Goal: Task Accomplishment & Management: Manage account settings

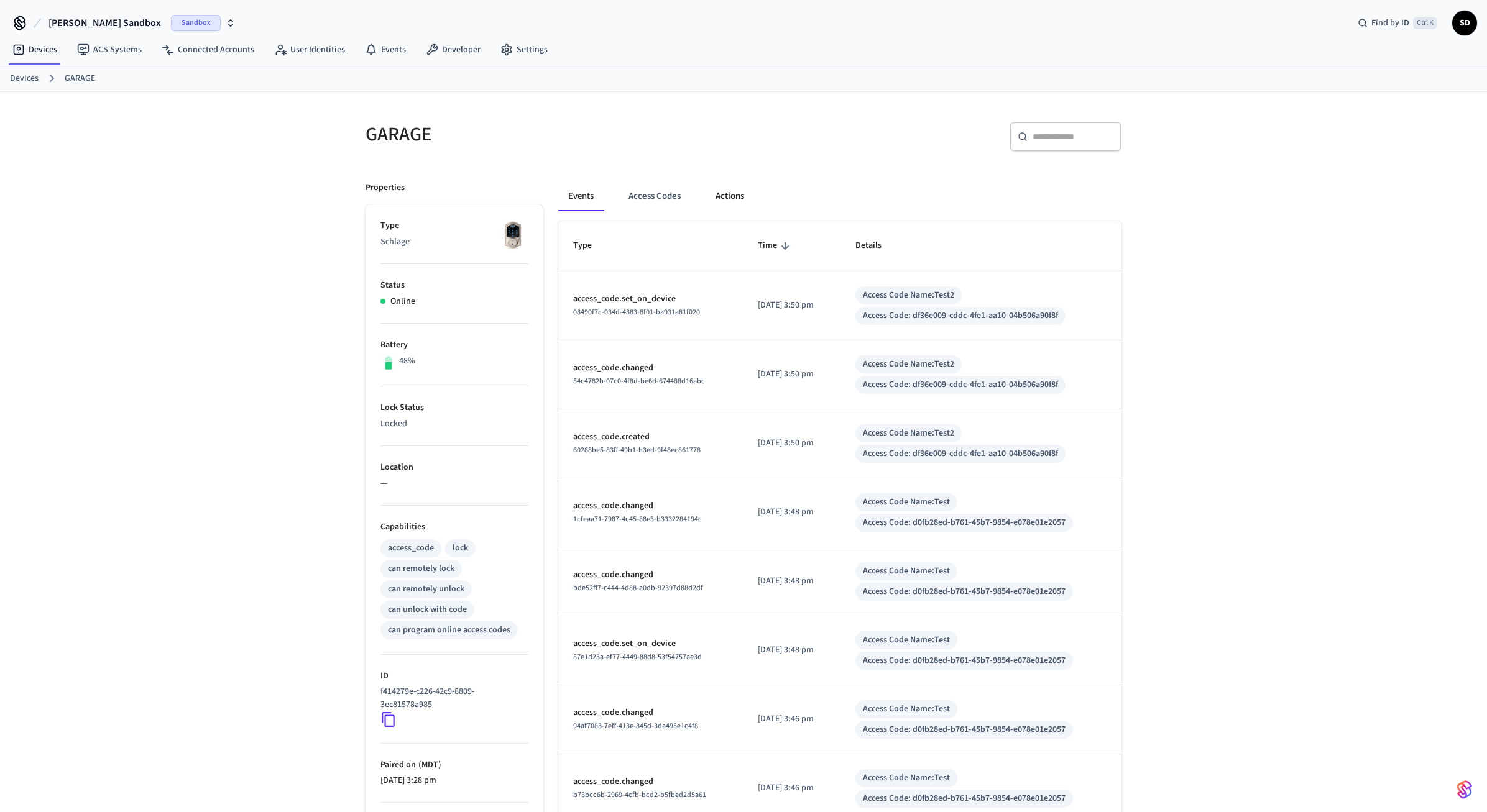
click at [718, 191] on button "Actions" at bounding box center [730, 196] width 48 height 29
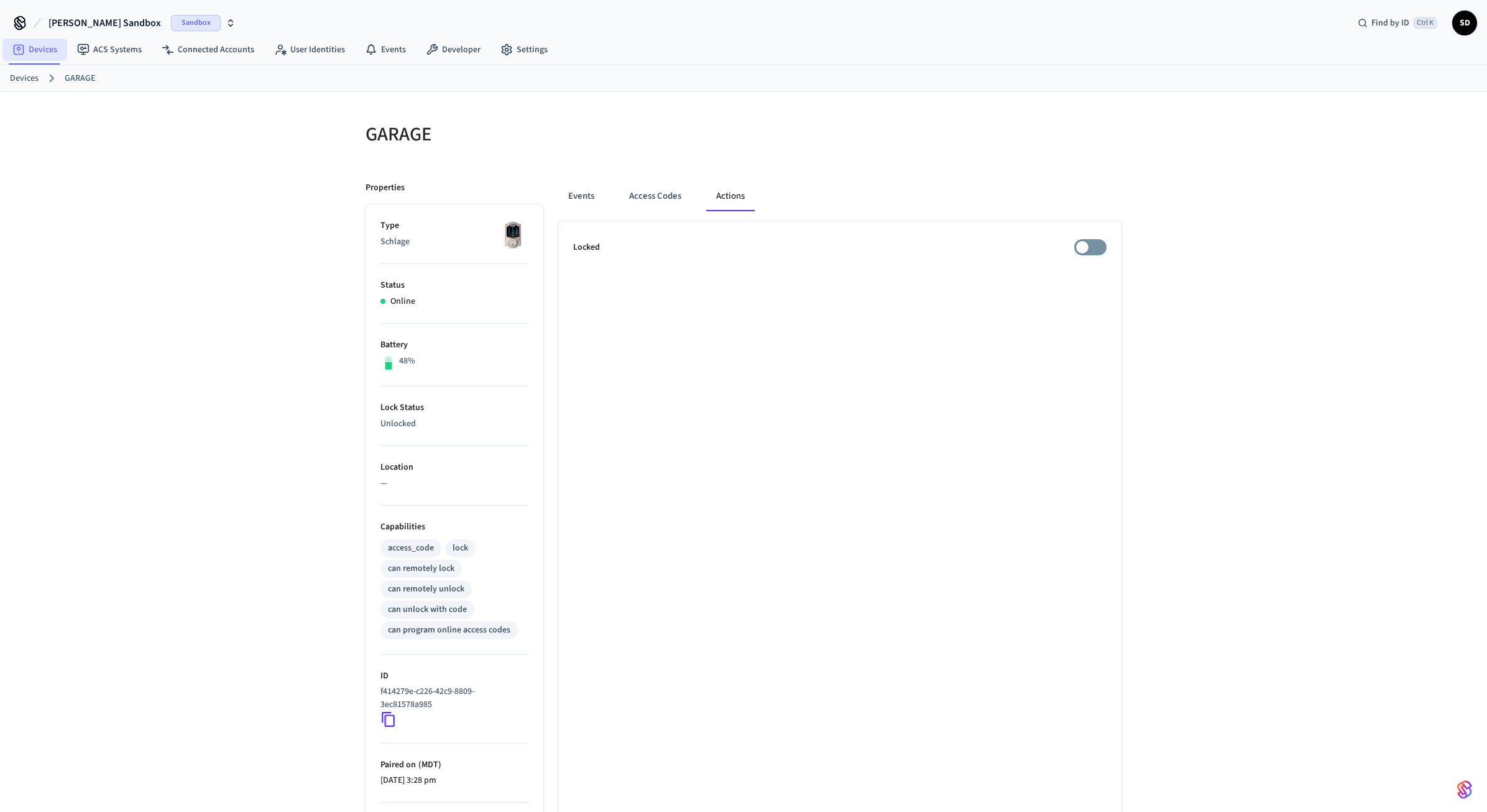
click at [58, 56] on link "Devices" at bounding box center [35, 49] width 64 height 22
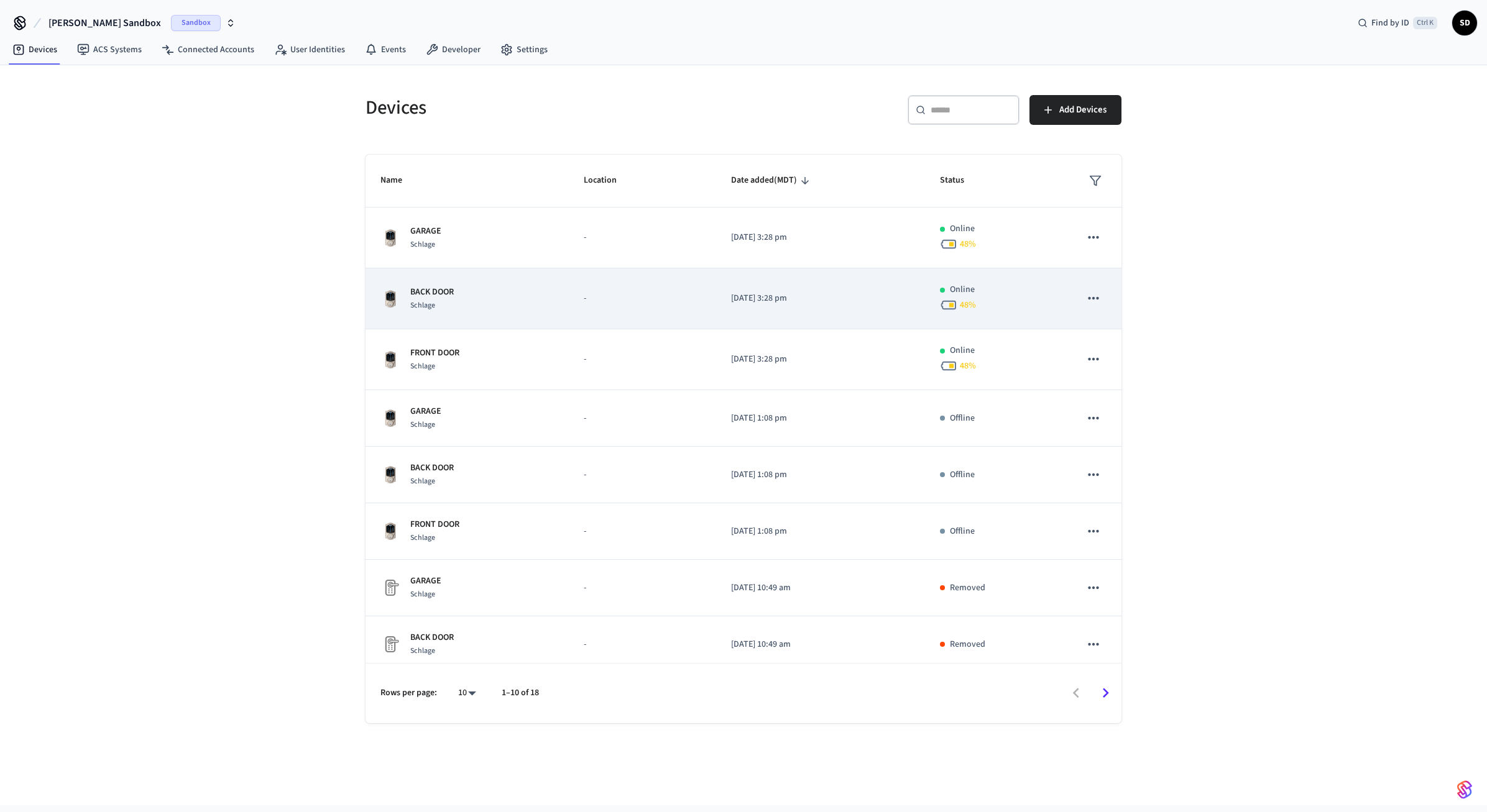
click at [604, 293] on p "-" at bounding box center [643, 298] width 118 height 13
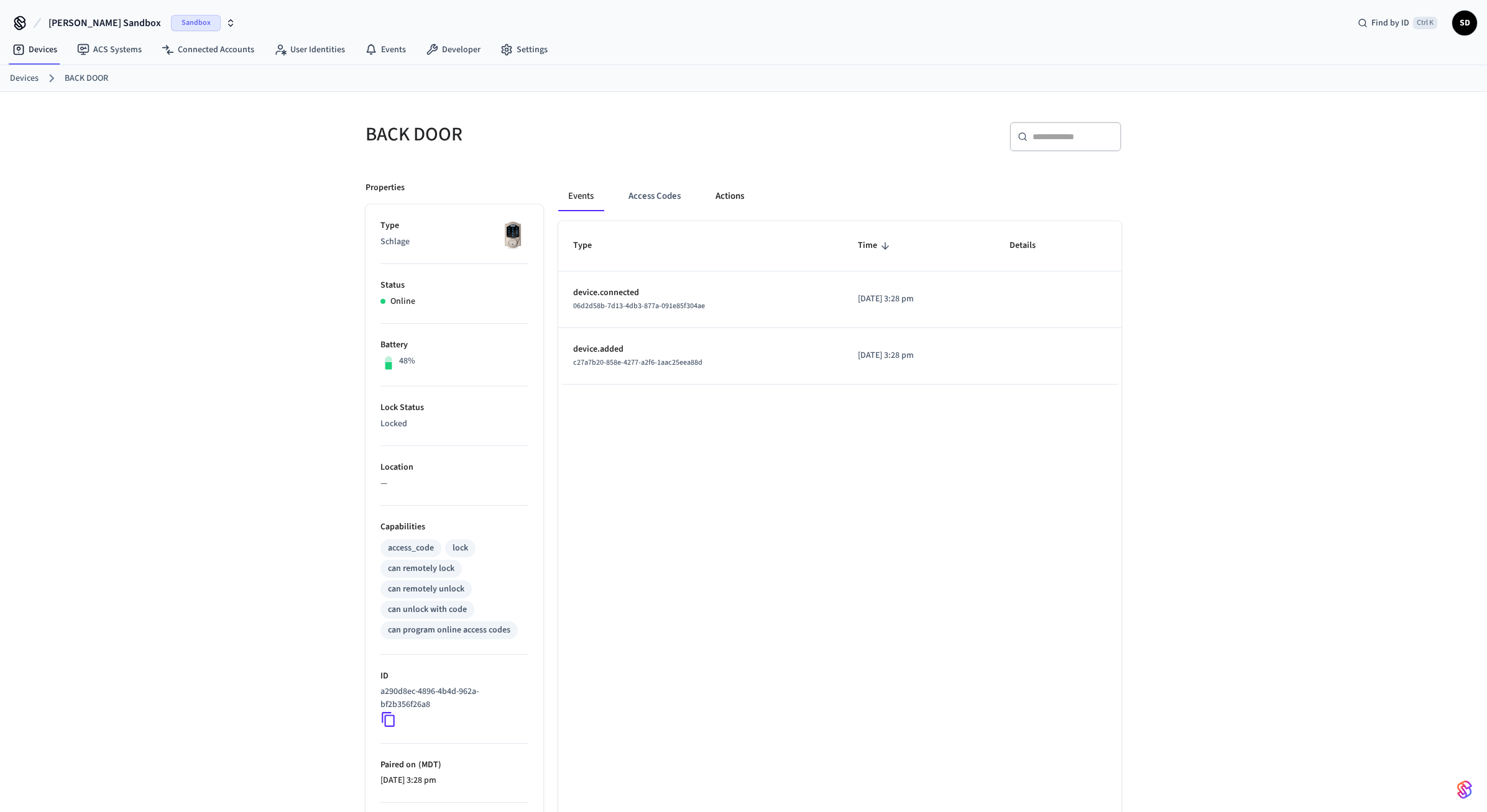
click at [737, 194] on button "Actions" at bounding box center [730, 196] width 48 height 29
click at [214, 43] on link "Connected Accounts" at bounding box center [208, 49] width 113 height 22
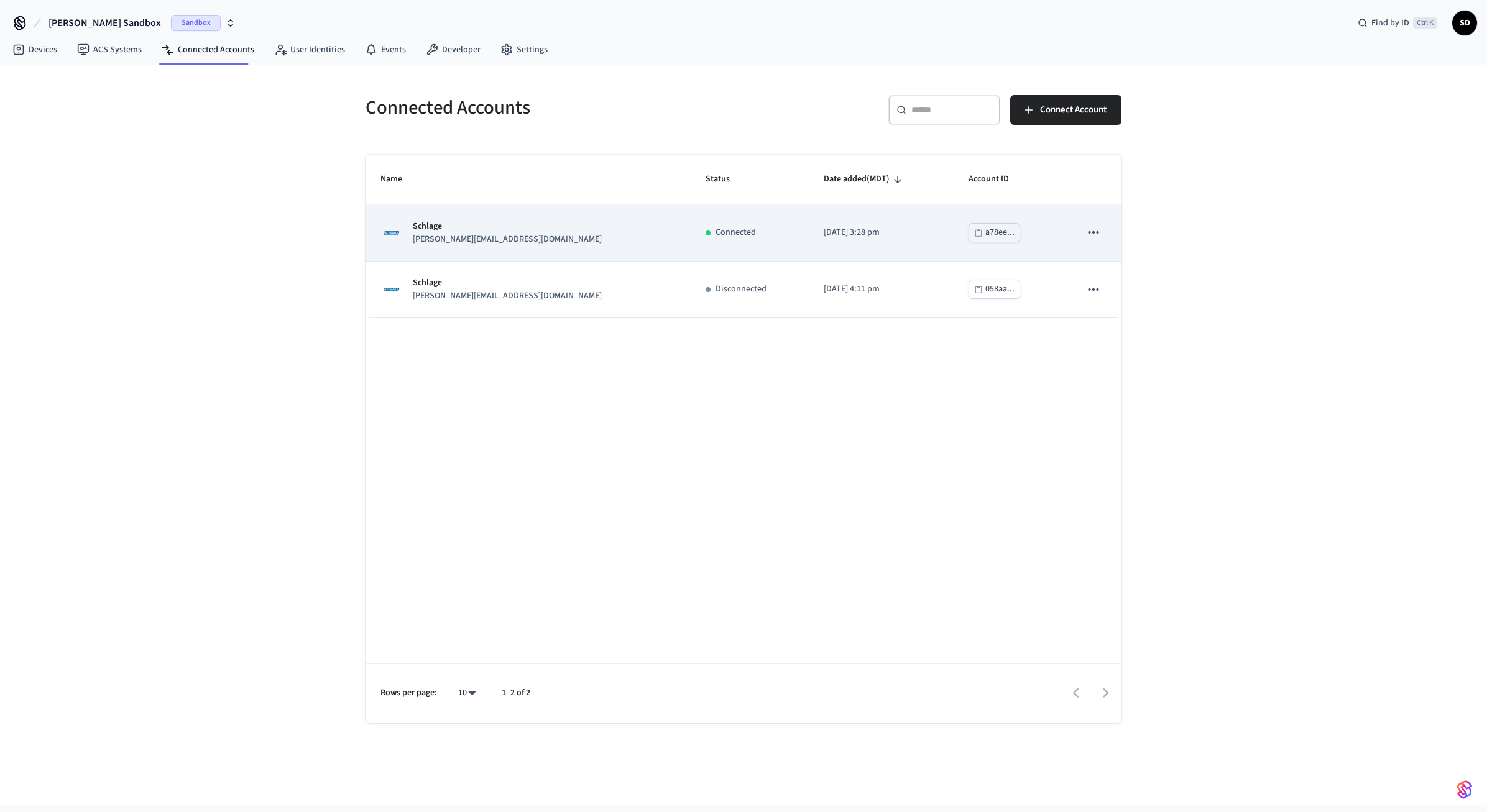
click at [1095, 231] on icon "sticky table" at bounding box center [1094, 232] width 16 height 16
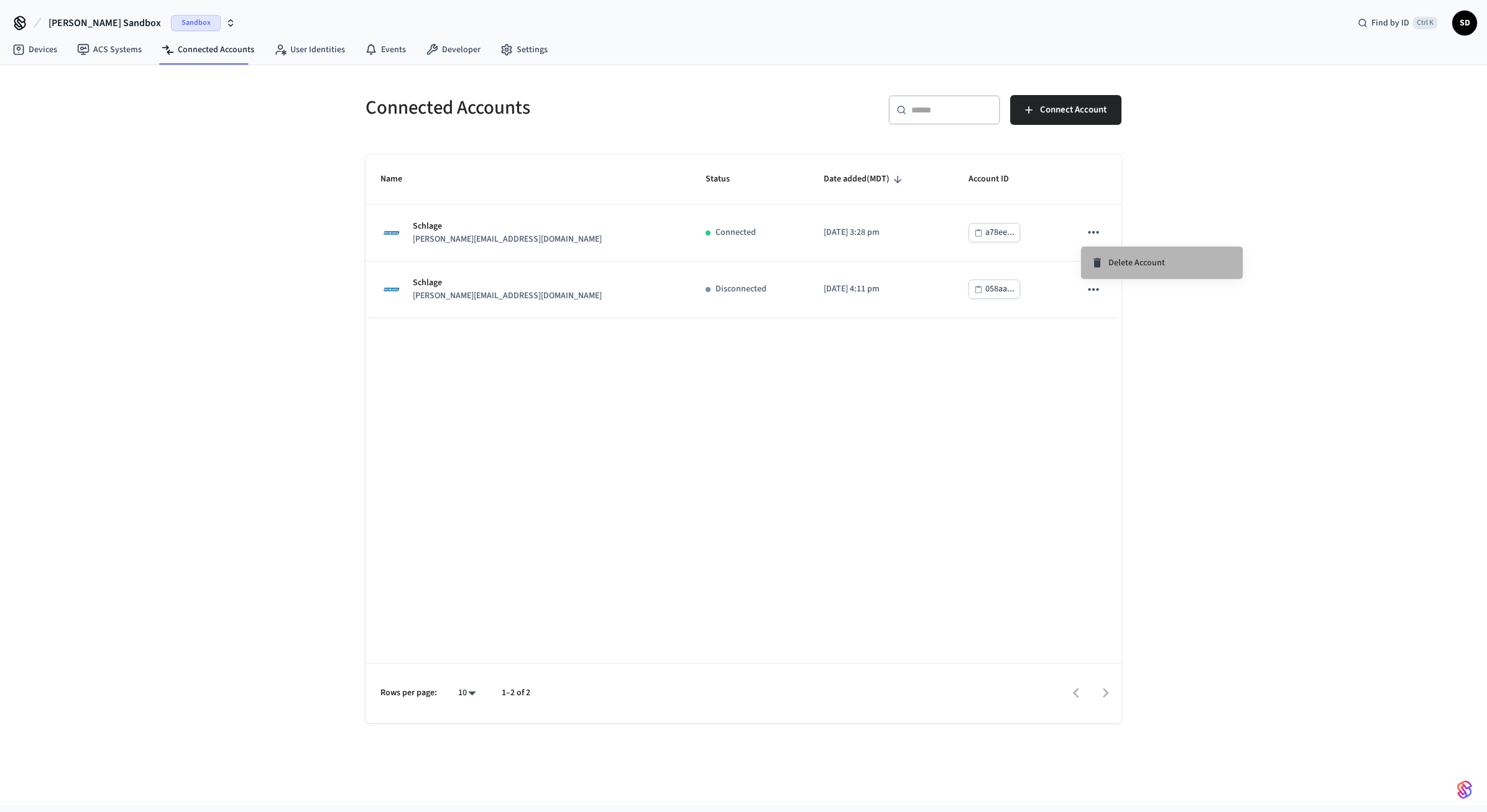
click at [1111, 262] on span "Delete Account" at bounding box center [1137, 263] width 56 height 13
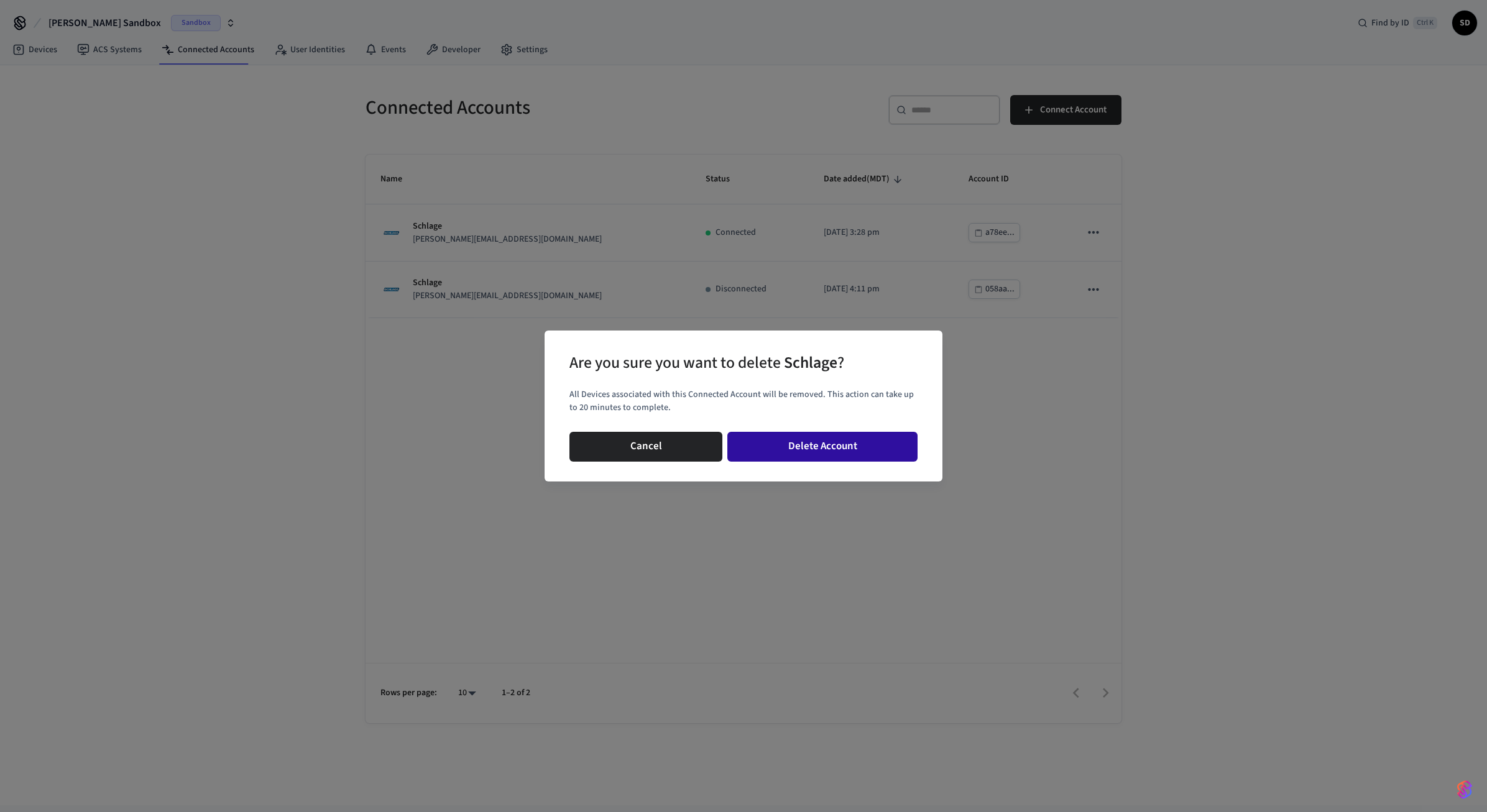
click at [782, 453] on button "Delete Account" at bounding box center [822, 447] width 190 height 29
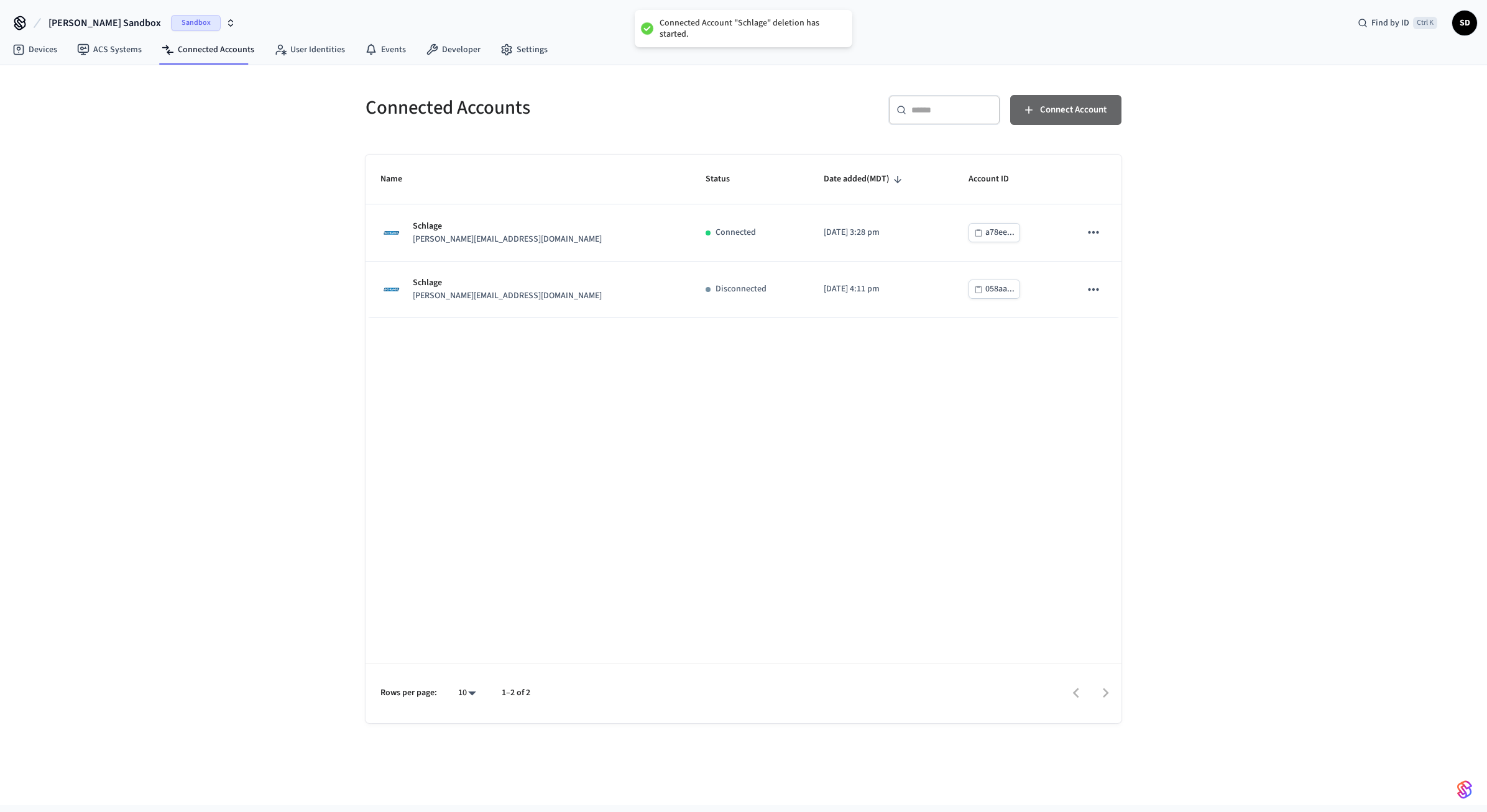
drag, startPoint x: 1059, startPoint y: 113, endPoint x: 1066, endPoint y: 140, distance: 27.9
click at [1059, 114] on span "Connect Account" at bounding box center [1073, 110] width 66 height 16
click at [52, 58] on link "Devices" at bounding box center [35, 49] width 64 height 22
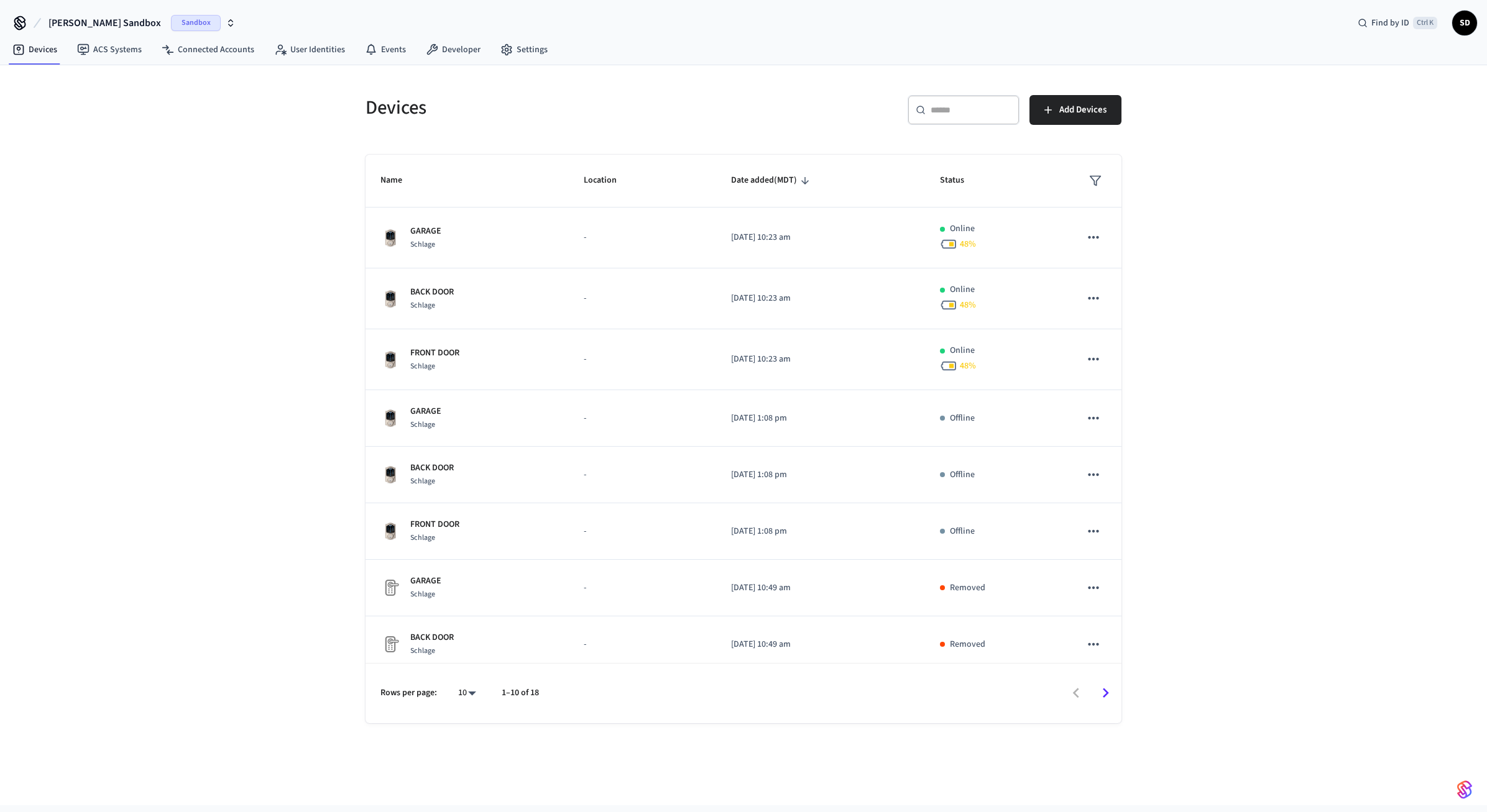
click at [1233, 242] on div "Devices ​ ​ Add Devices Name Location Date added (MDT) Status GARAGE Schlage - …" at bounding box center [744, 435] width 1487 height 741
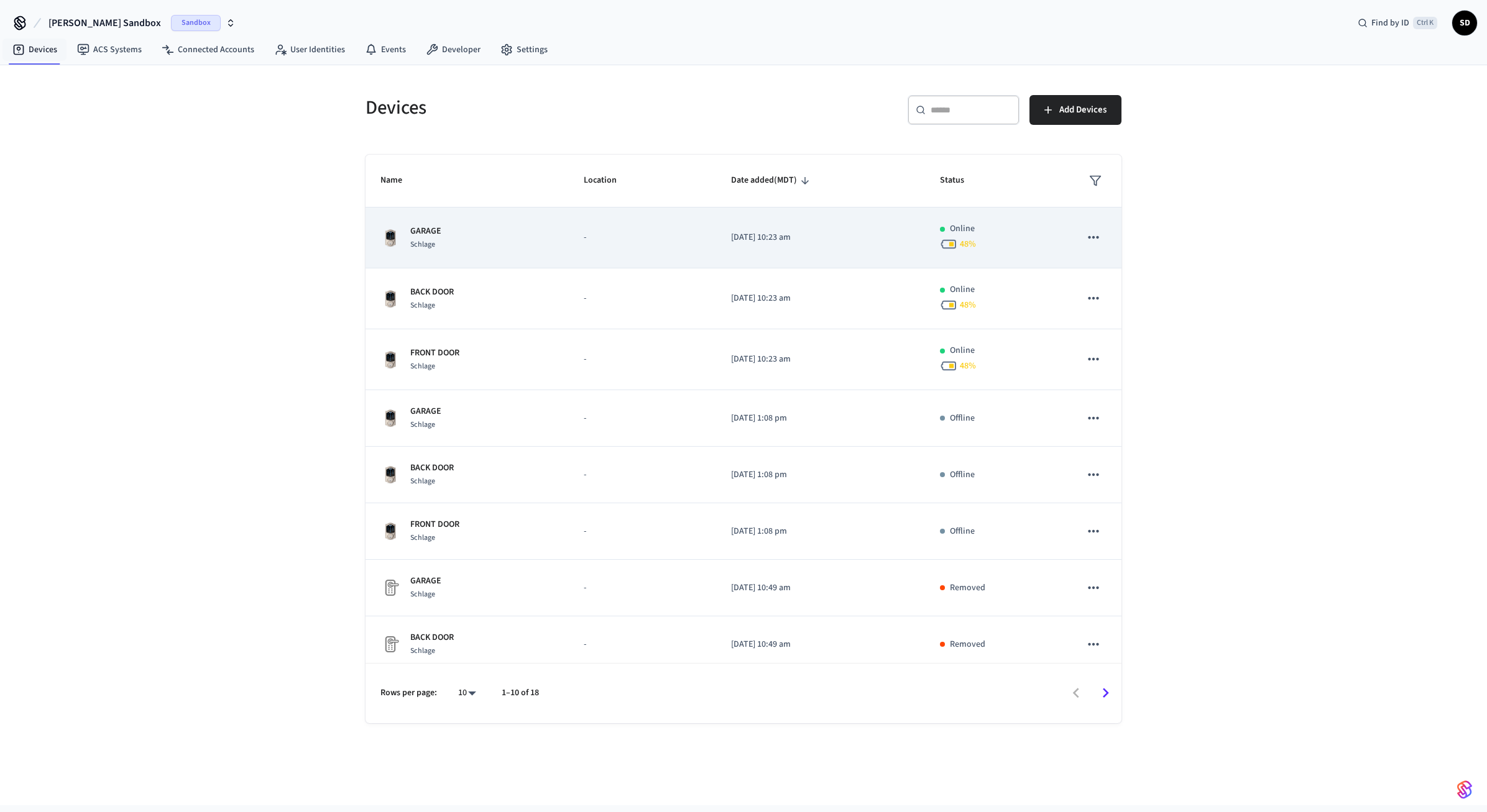
click at [467, 242] on div "GARAGE Schlage" at bounding box center [467, 238] width 173 height 26
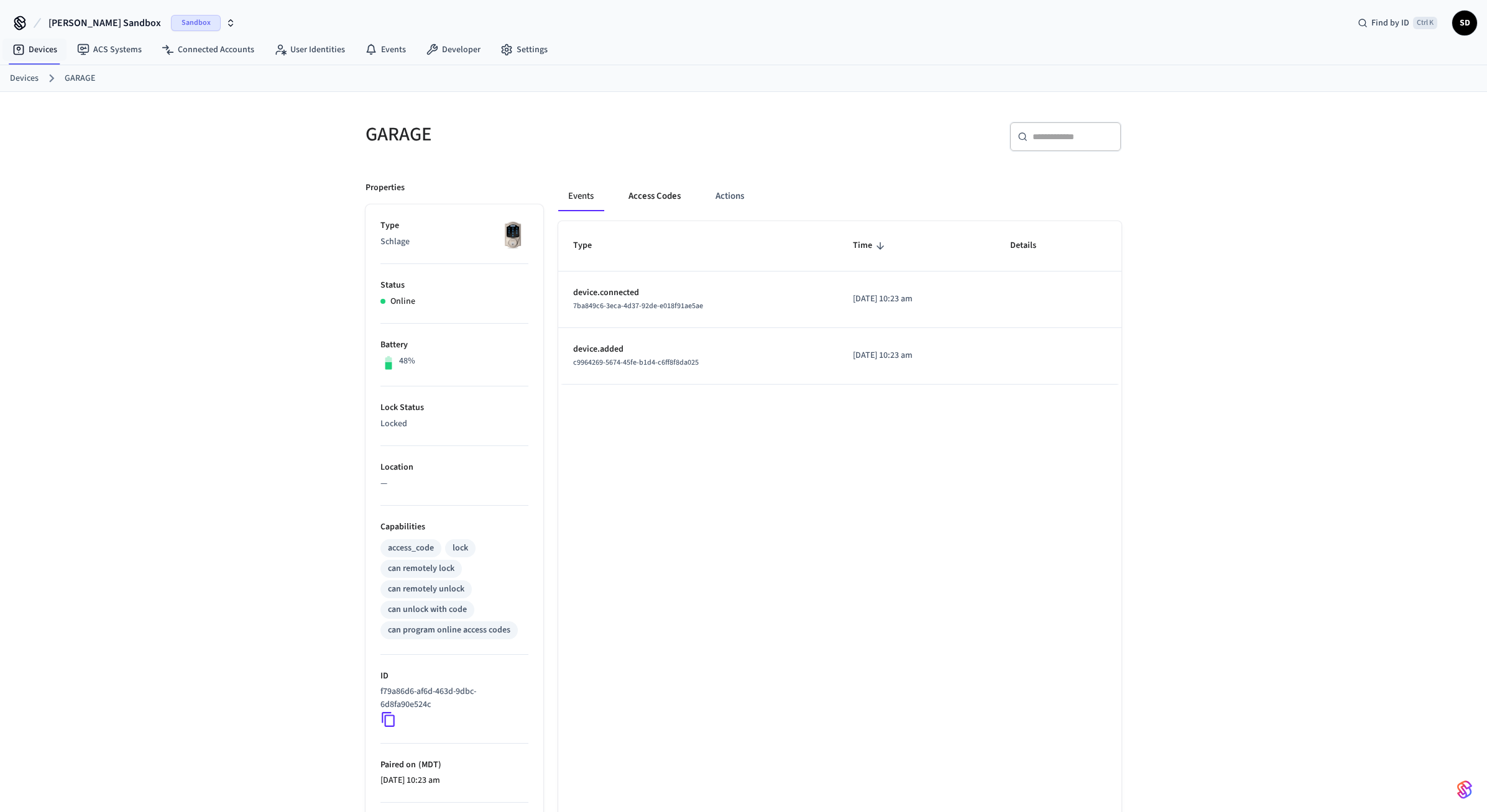
click at [666, 195] on button "Access Codes" at bounding box center [654, 196] width 72 height 29
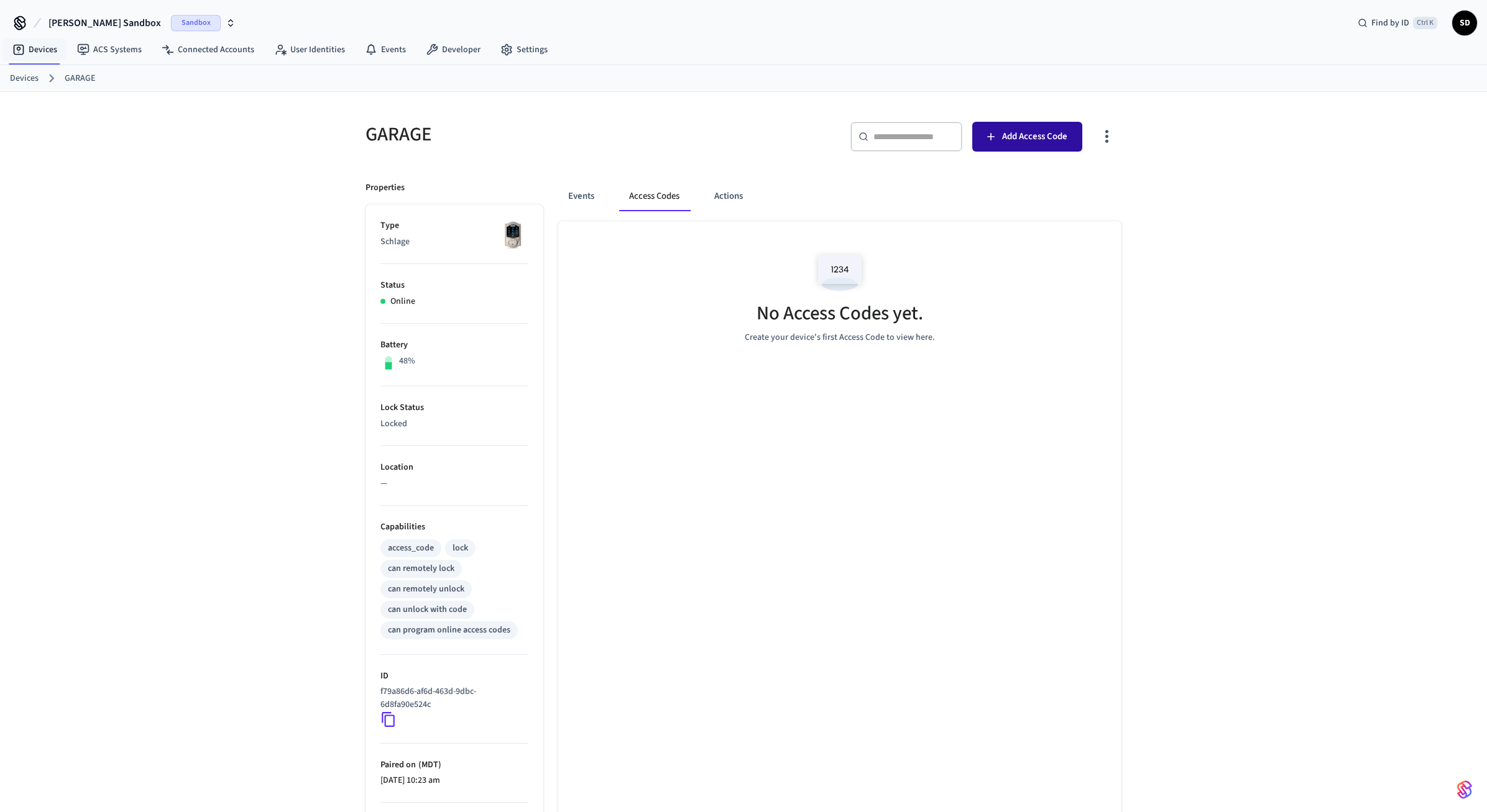
click at [1019, 129] on button "Add Access Code" at bounding box center [1027, 136] width 110 height 29
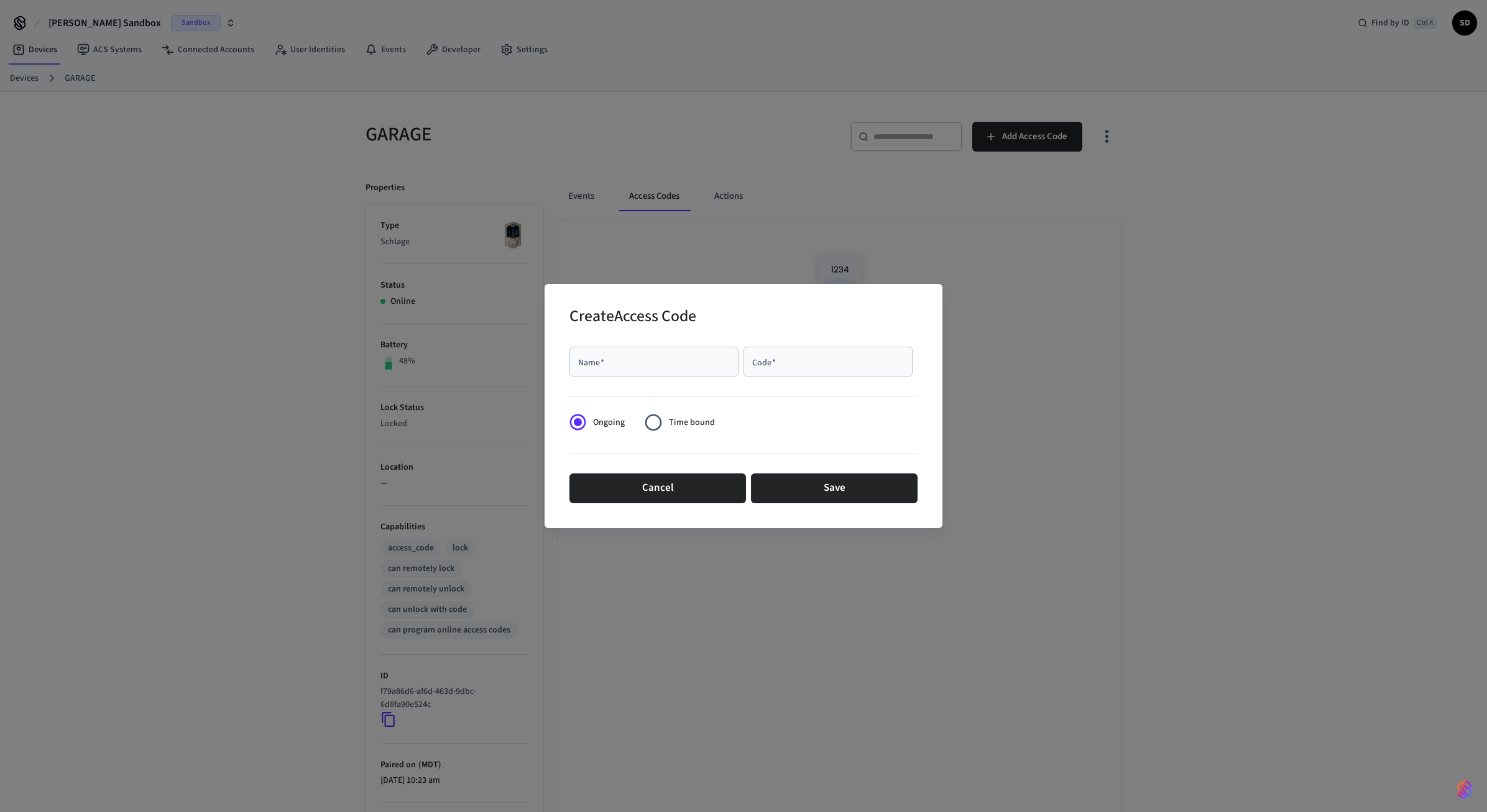
click at [668, 350] on div "Name   *" at bounding box center [653, 361] width 169 height 29
type input "****"
click at [792, 367] on input "Code   *" at bounding box center [828, 362] width 155 height 13
type input "****"
click at [817, 490] on button "Save" at bounding box center [835, 488] width 166 height 29
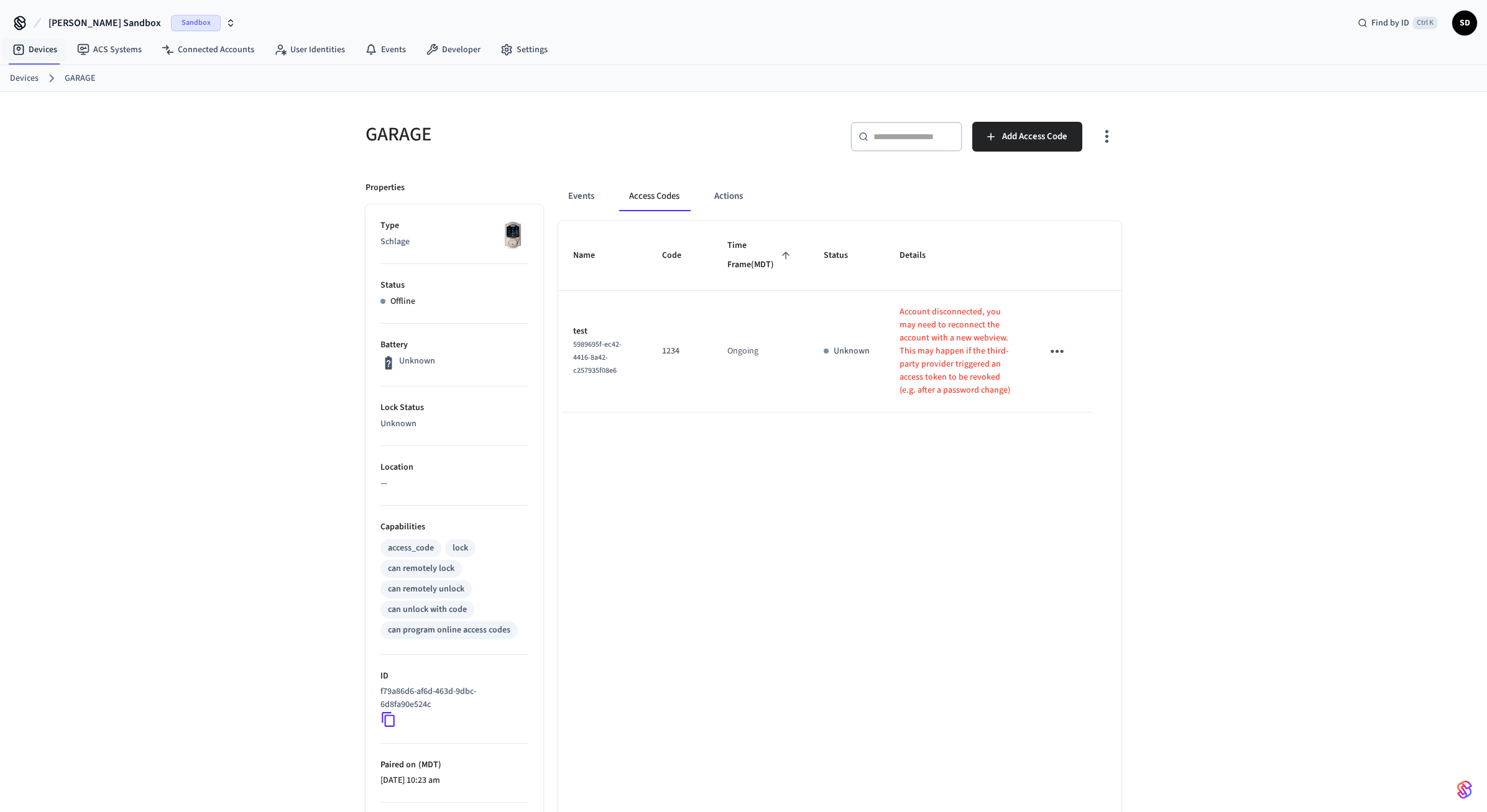
click at [839, 514] on div "Name Code Time Frame (MDT) Status Details test 5989695f-ec42-4416-8a42-c257935f…" at bounding box center [840, 634] width 563 height 825
click at [838, 515] on div "Name Code Time Frame (MDT) Status Details test 5989695f-ec42-4416-8a42-c257935f…" at bounding box center [840, 634] width 563 height 825
click at [836, 519] on div "Name Code Time Frame (MDT) Status Details test 5989695f-ec42-4416-8a42-c257935f…" at bounding box center [840, 634] width 563 height 825
click at [42, 53] on link "Devices" at bounding box center [35, 49] width 64 height 22
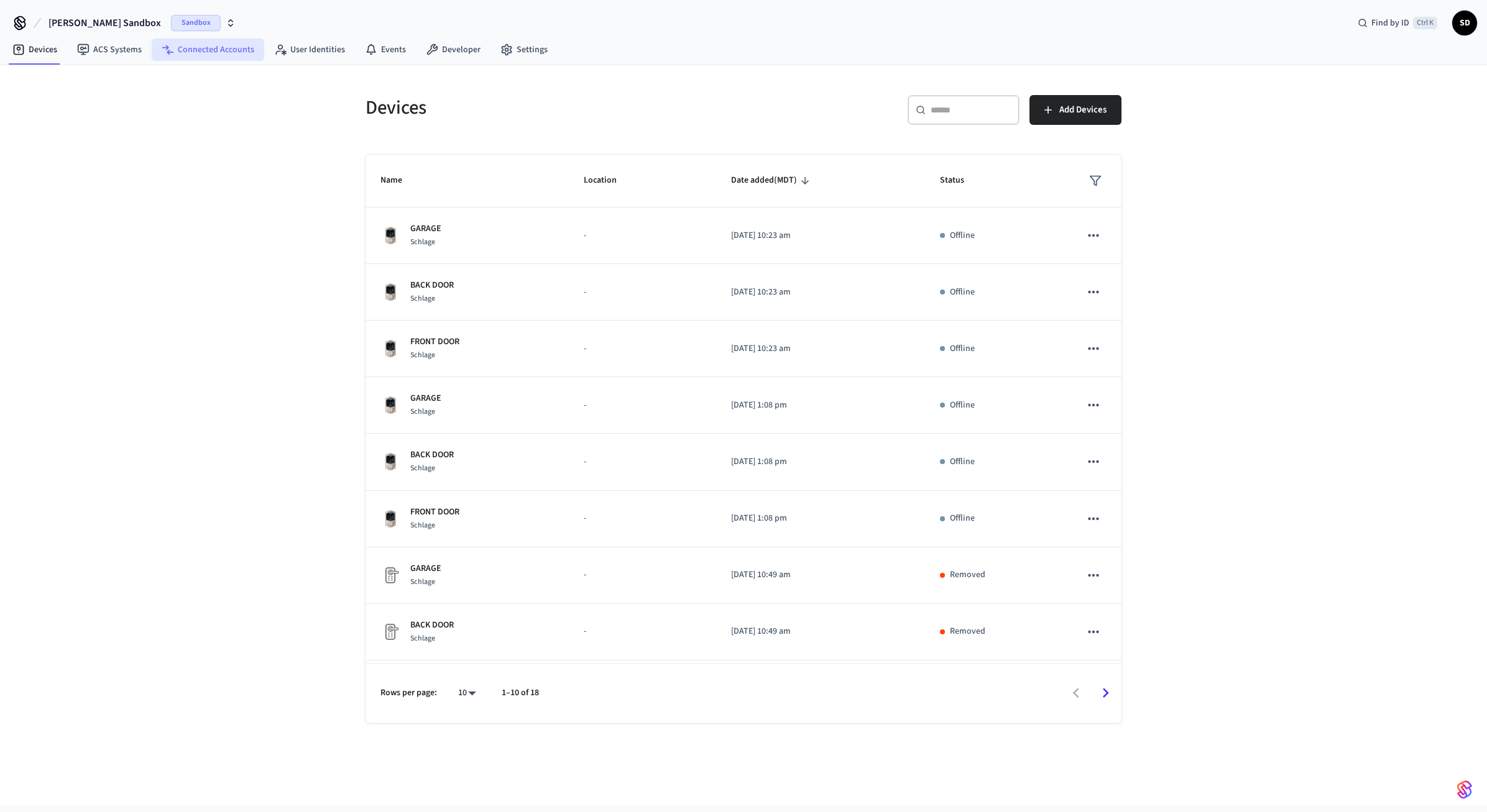
click at [236, 52] on link "Connected Accounts" at bounding box center [208, 49] width 113 height 22
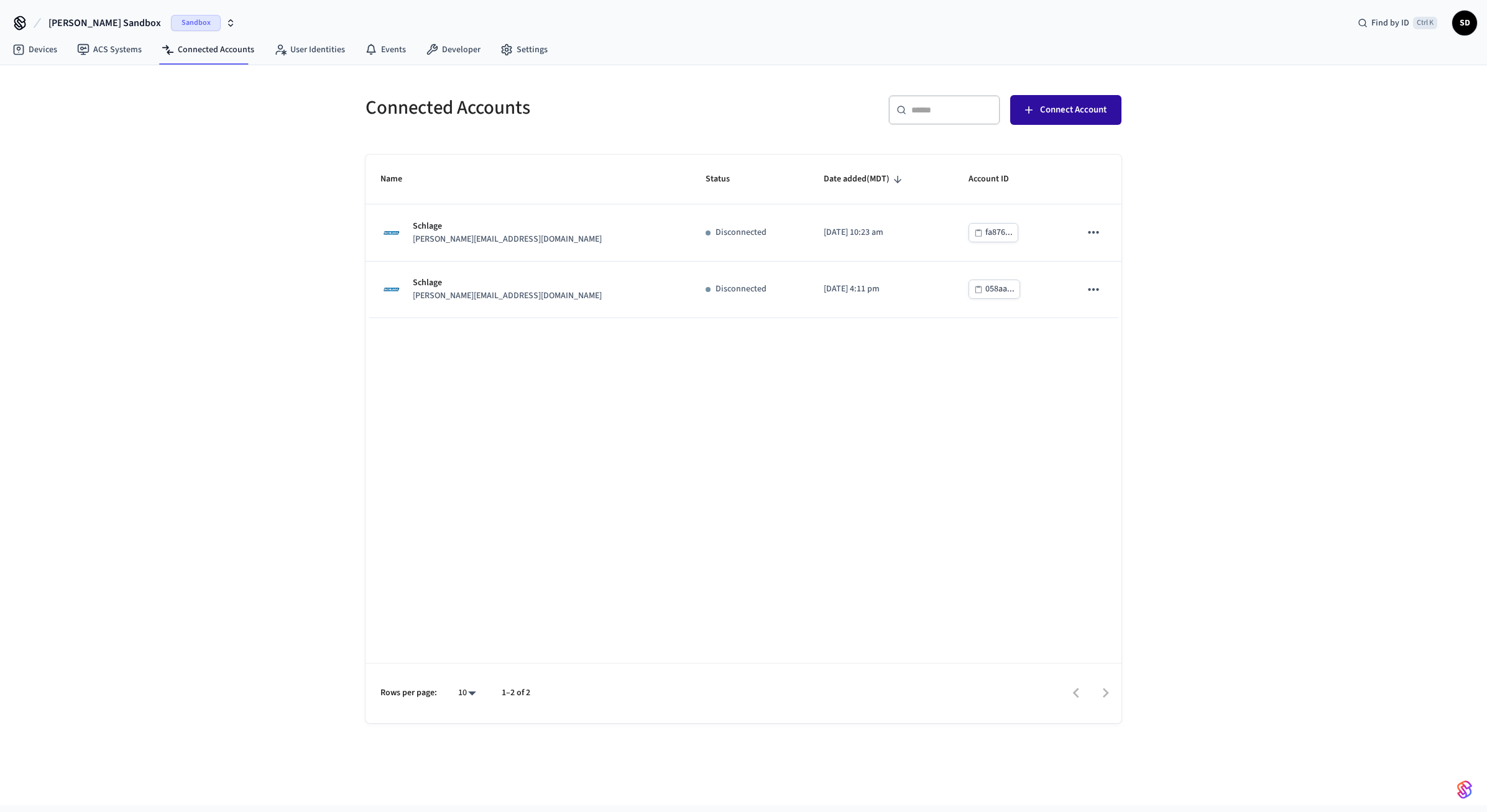
click at [1079, 107] on span "Connect Account" at bounding box center [1073, 110] width 66 height 16
click at [823, 413] on div "Name Status Date added (MDT) Account ID Schlage [PERSON_NAME][EMAIL_ADDRESS][DO…" at bounding box center [744, 439] width 756 height 569
click at [47, 49] on link "Devices" at bounding box center [35, 49] width 64 height 22
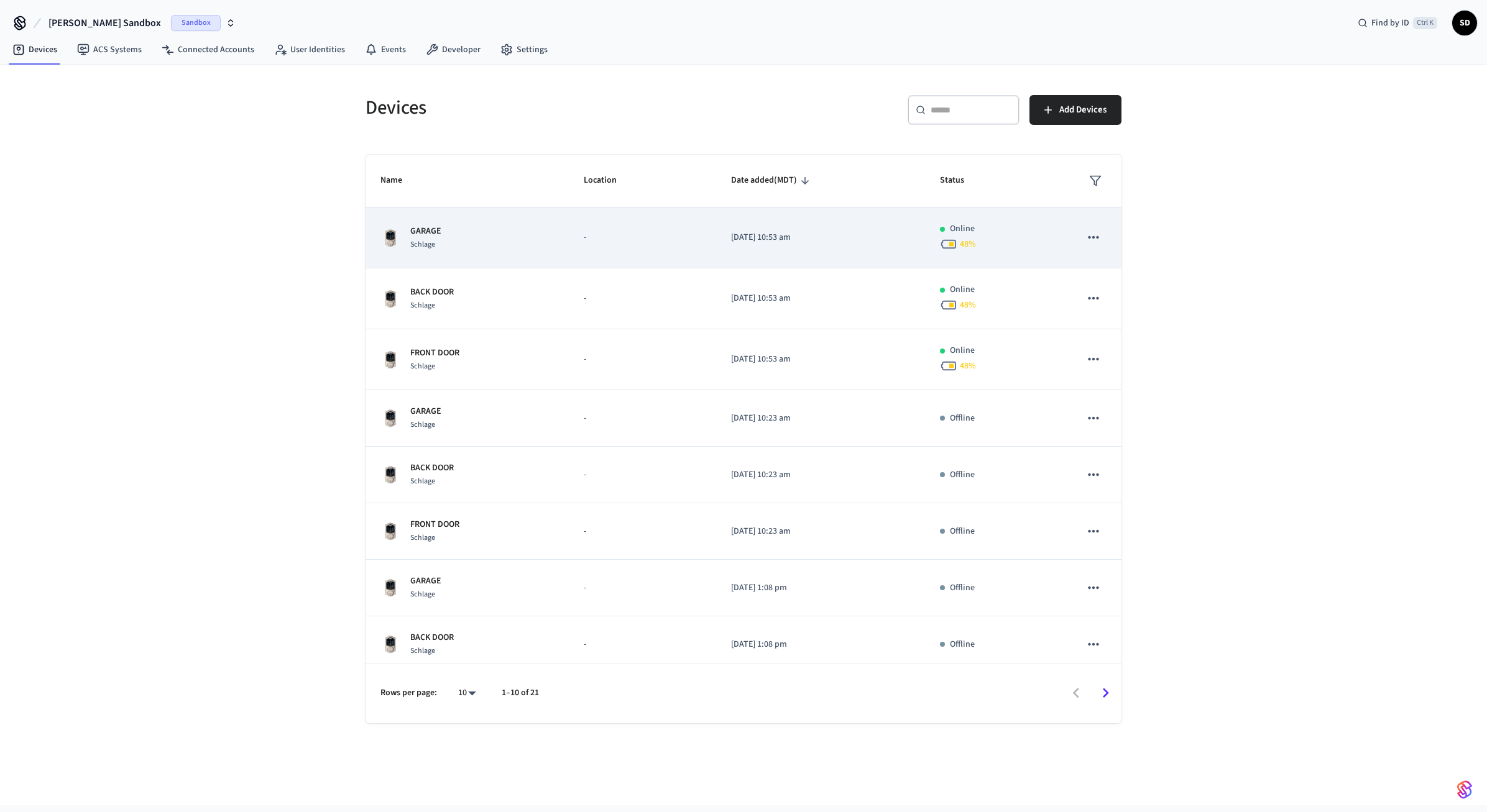
click at [766, 247] on td "[DATE] 10:53 am" at bounding box center [821, 238] width 209 height 61
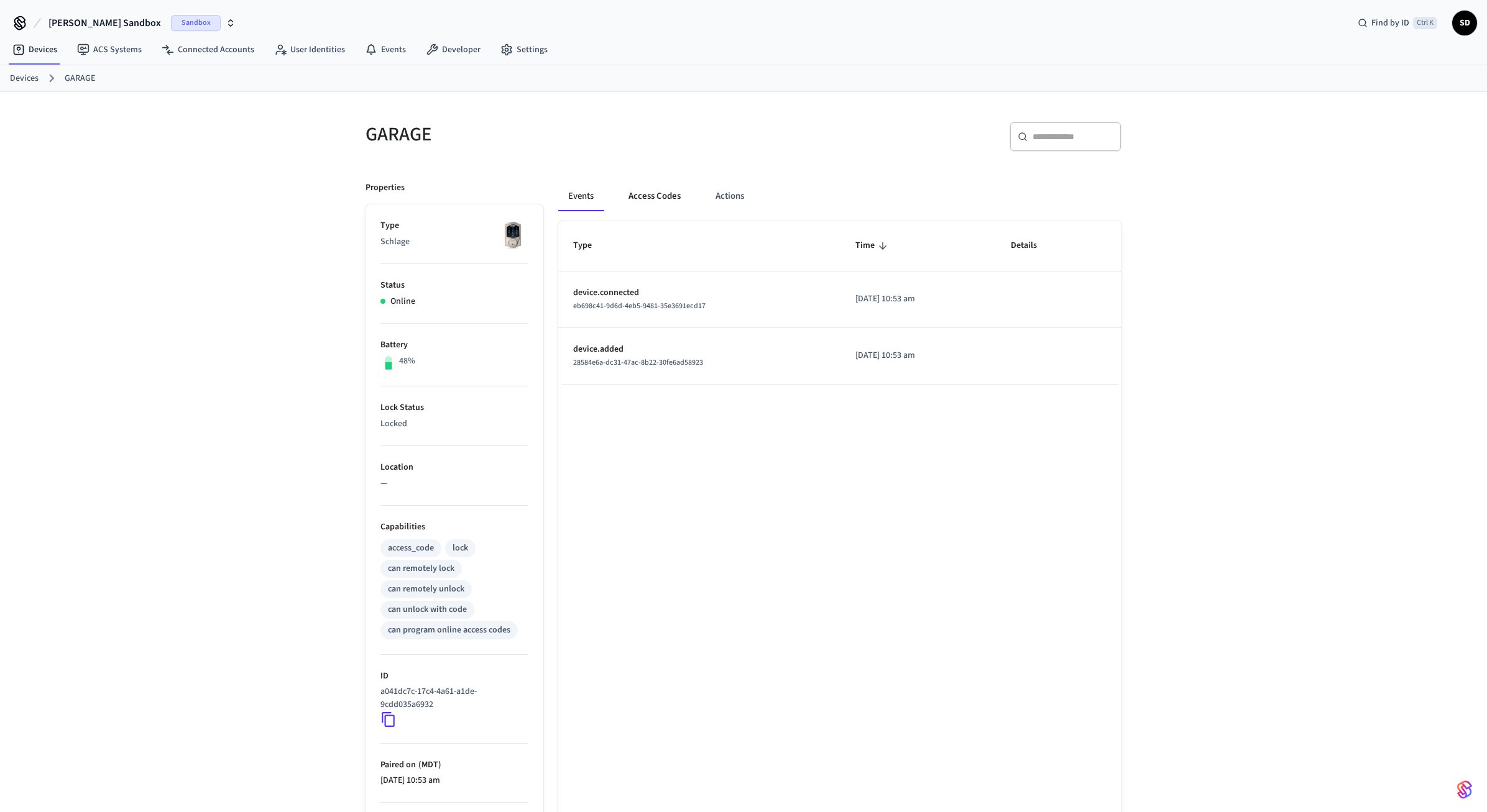
click at [647, 195] on button "Access Codes" at bounding box center [654, 196] width 72 height 29
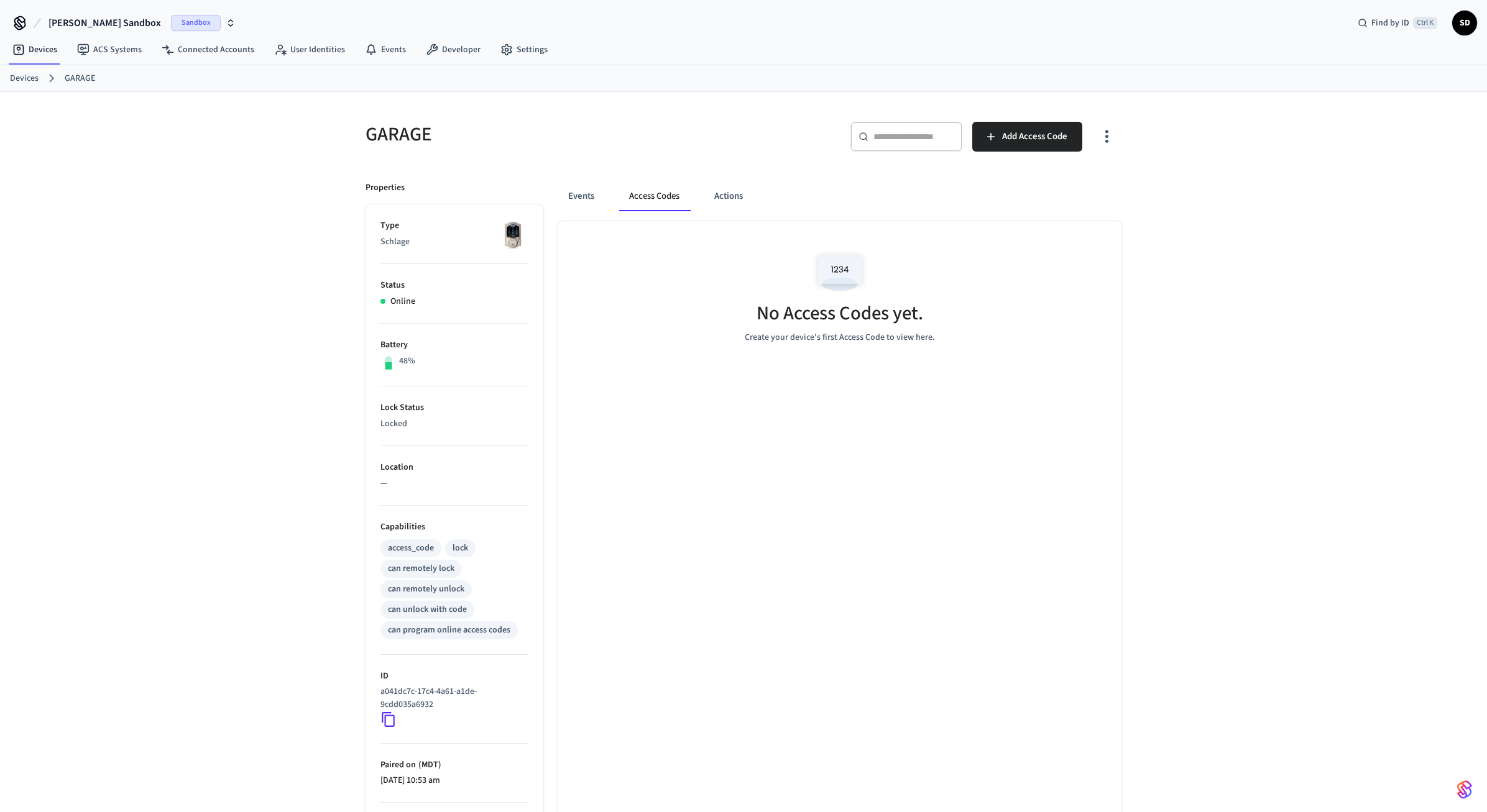
click at [999, 121] on div "​ ​ Add Access Code" at bounding box center [928, 134] width 385 height 54
click at [1007, 138] on span "Add Access Code" at bounding box center [1035, 137] width 65 height 16
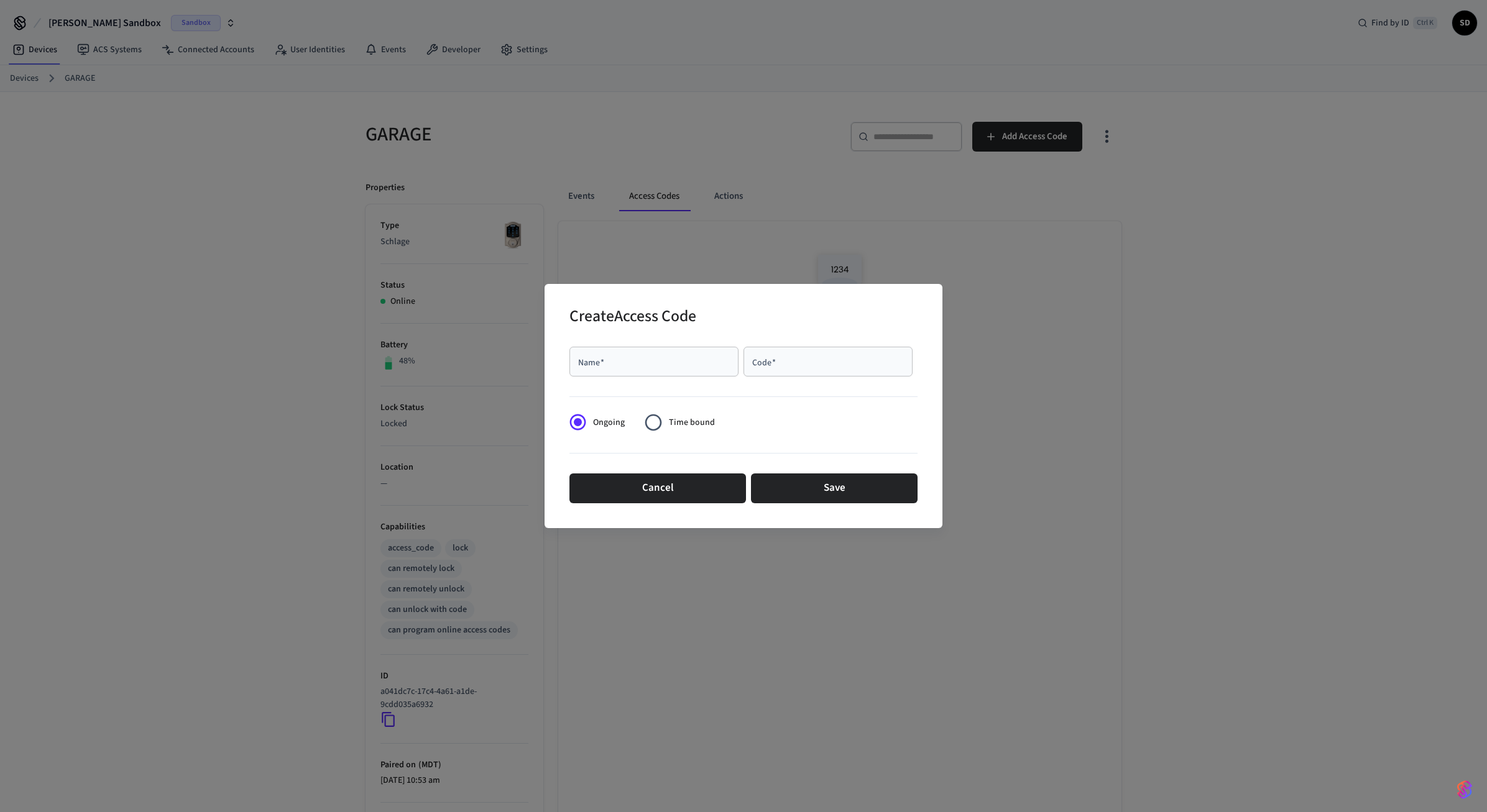
click at [629, 372] on div "Name   *" at bounding box center [653, 361] width 169 height 29
type input "****"
click at [809, 486] on button "Save" at bounding box center [835, 488] width 166 height 29
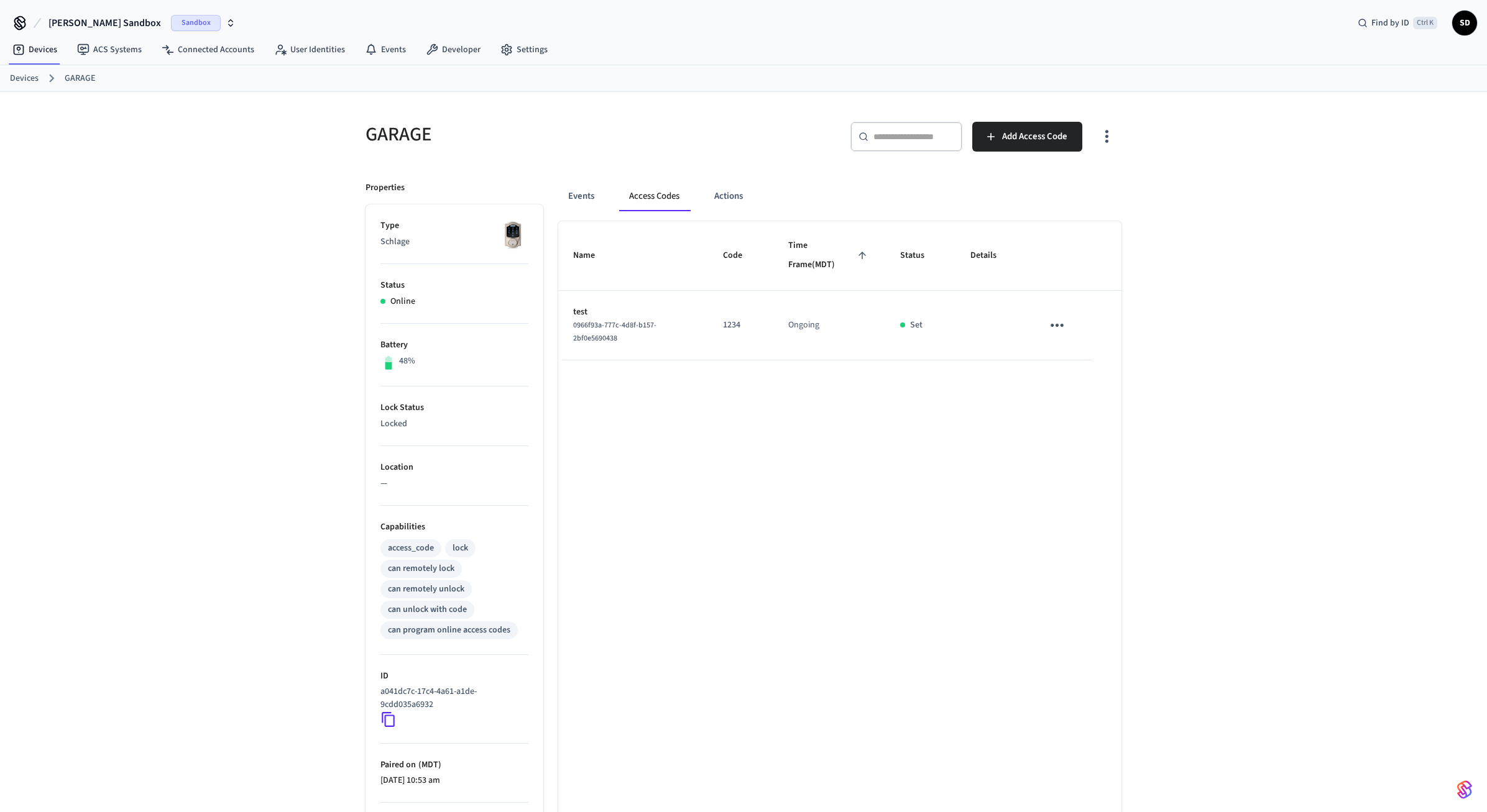
click at [1193, 317] on div "GARAGE ​ ​ Add Access Code Properties Type Schlage Status Online Battery 48% Lo…" at bounding box center [744, 506] width 1487 height 830
click at [1003, 117] on div "​ ​ Add Access Code" at bounding box center [928, 134] width 385 height 54
click at [1006, 133] on span "Add Access Code" at bounding box center [1035, 137] width 65 height 16
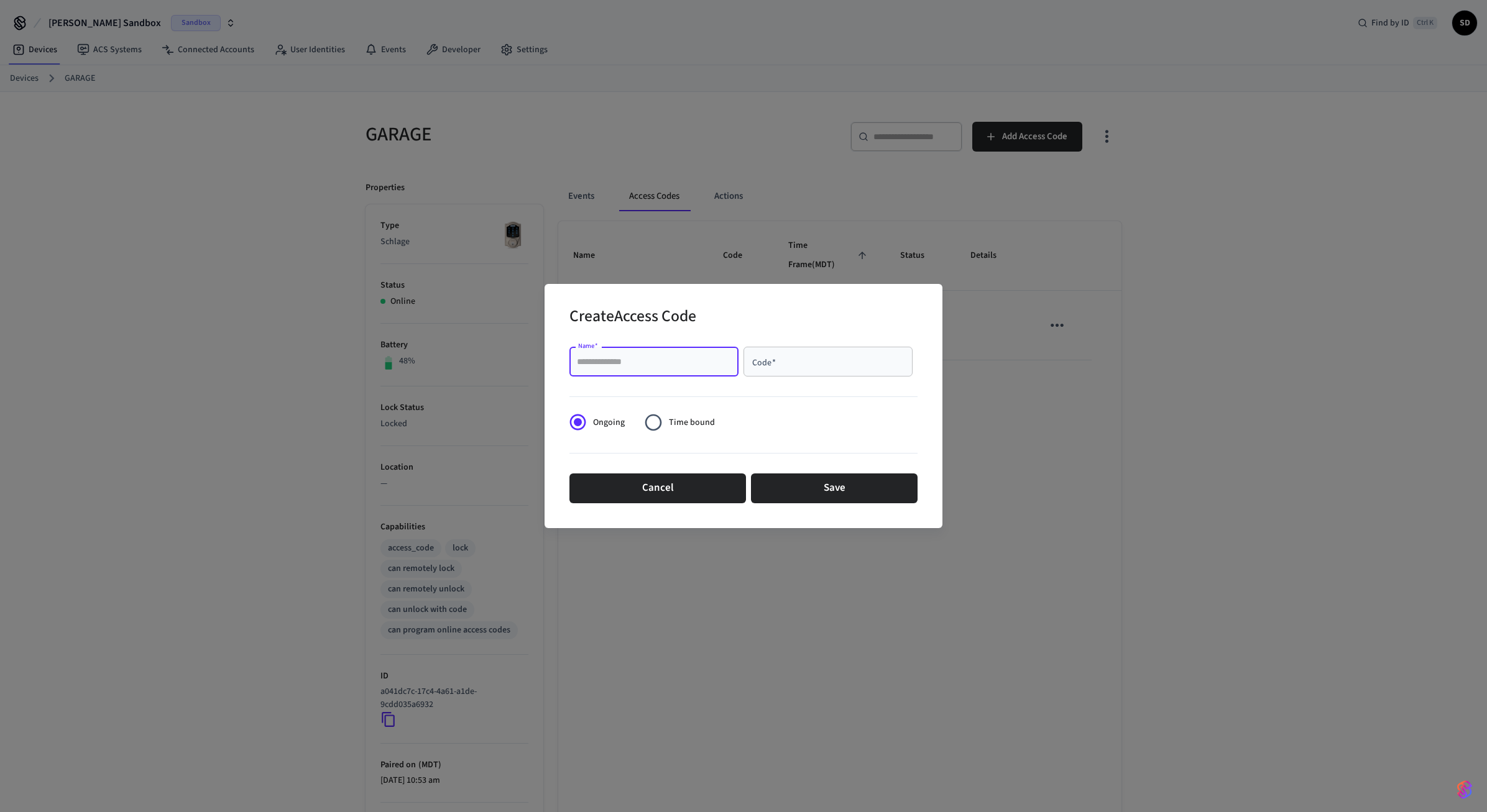
click at [657, 365] on input "Name   *" at bounding box center [654, 362] width 155 height 13
type input "*****"
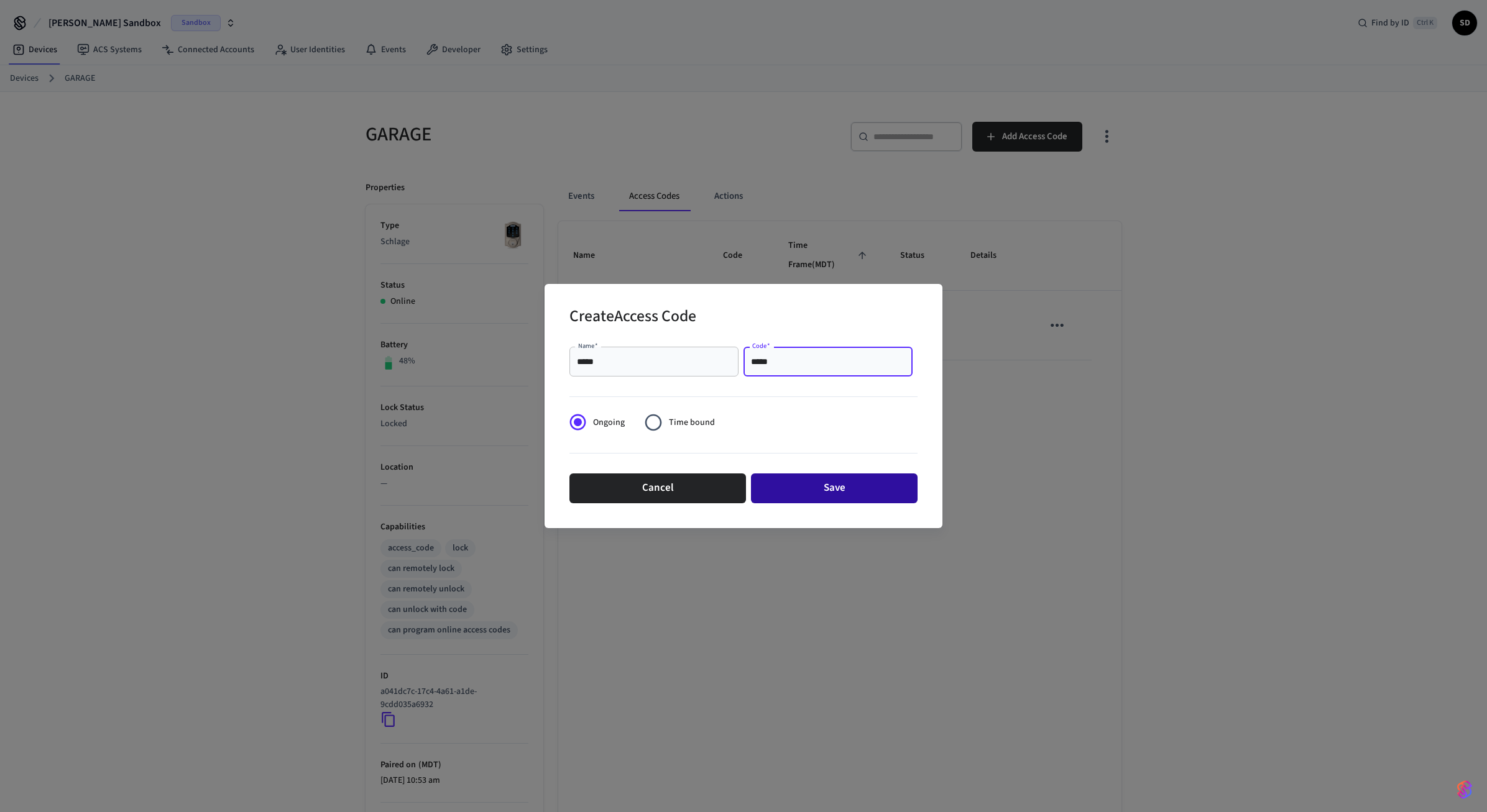
type input "*****"
click at [837, 490] on button "Save" at bounding box center [835, 488] width 166 height 29
